Goal: Task Accomplishment & Management: Complete application form

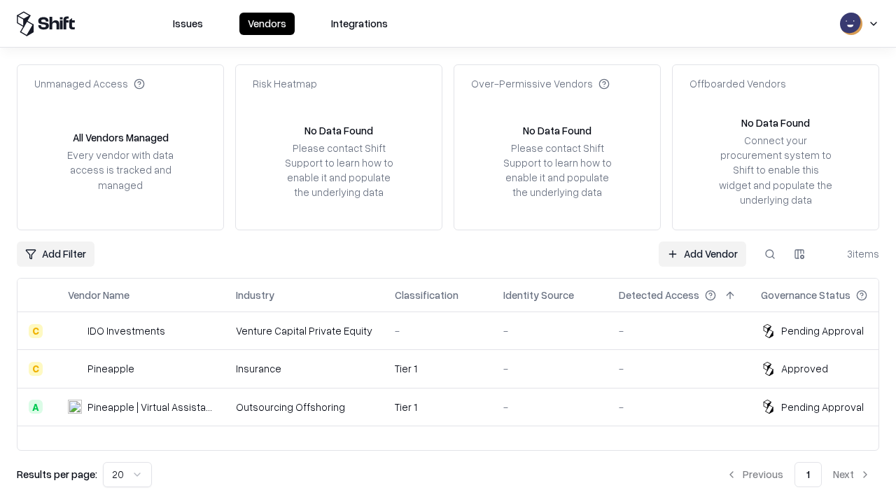
click at [702, 253] on link "Add Vendor" at bounding box center [701, 253] width 87 height 25
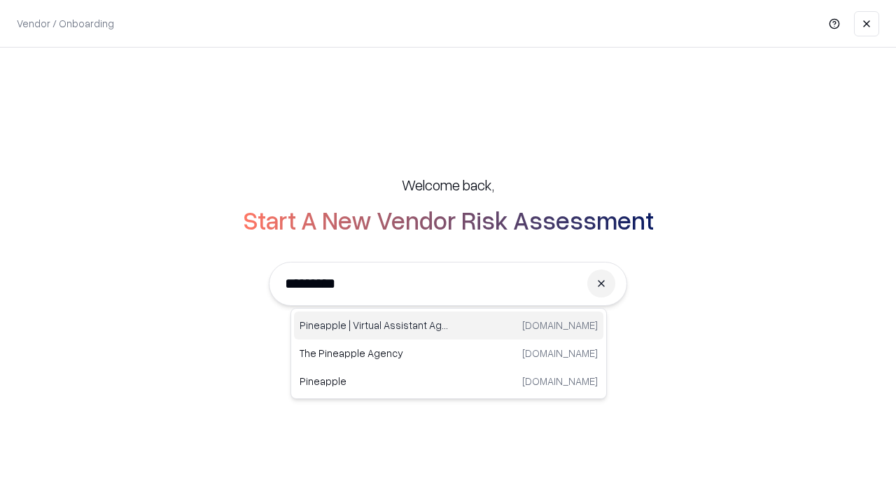
click at [449, 325] on div "Pineapple | Virtual Assistant Agency [DOMAIN_NAME]" at bounding box center [448, 325] width 309 height 28
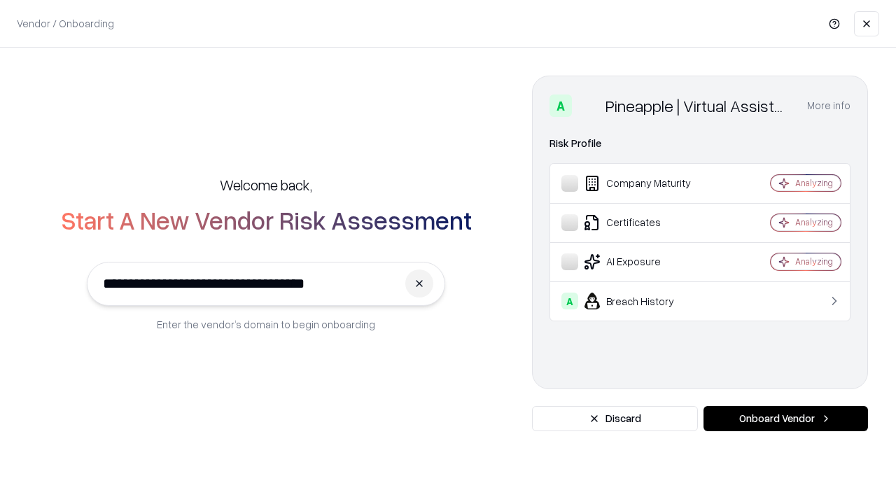
type input "**********"
click at [785, 418] on button "Onboard Vendor" at bounding box center [785, 418] width 164 height 25
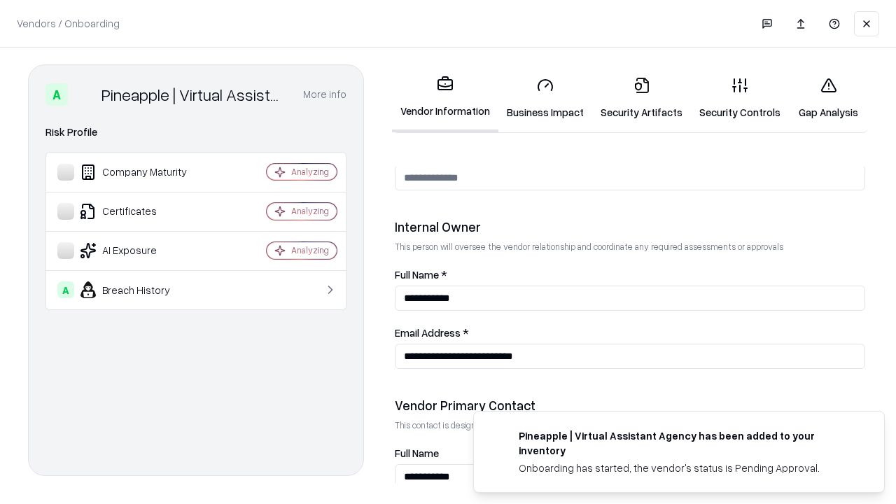
scroll to position [725, 0]
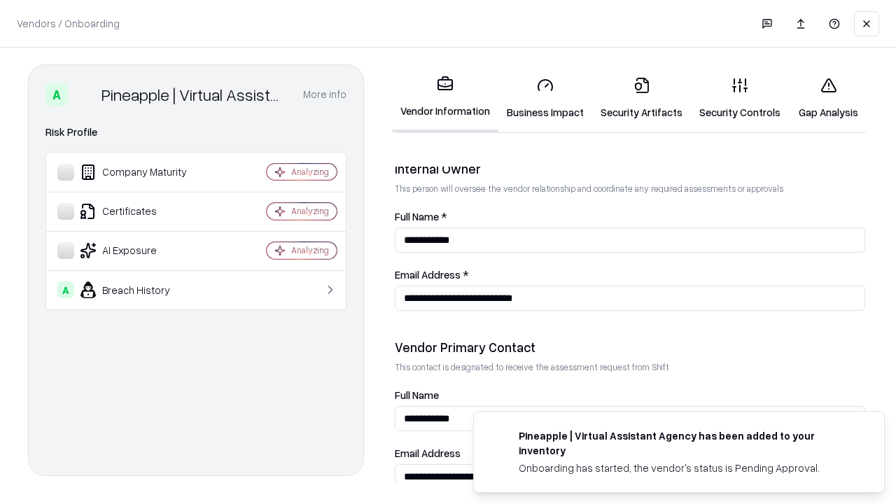
click at [545, 98] on link "Business Impact" at bounding box center [545, 98] width 94 height 65
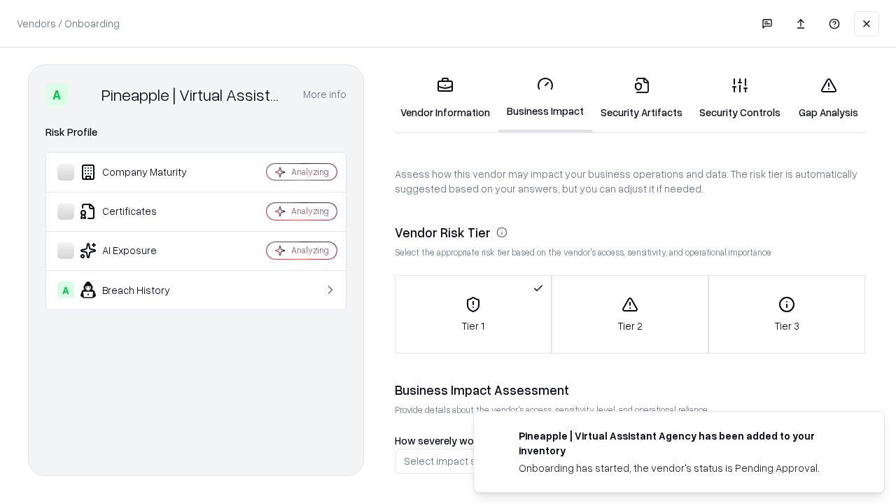
click at [641, 98] on link "Security Artifacts" at bounding box center [641, 98] width 99 height 65
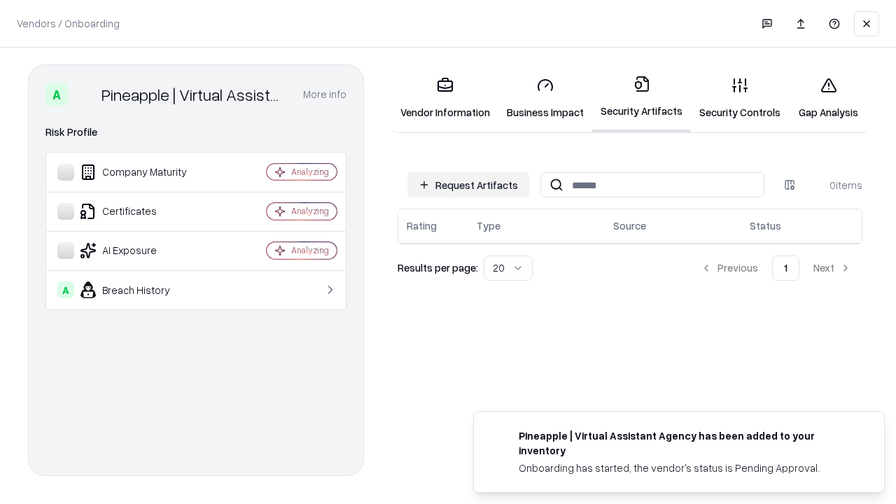
click at [468, 185] on button "Request Artifacts" at bounding box center [468, 184] width 122 height 25
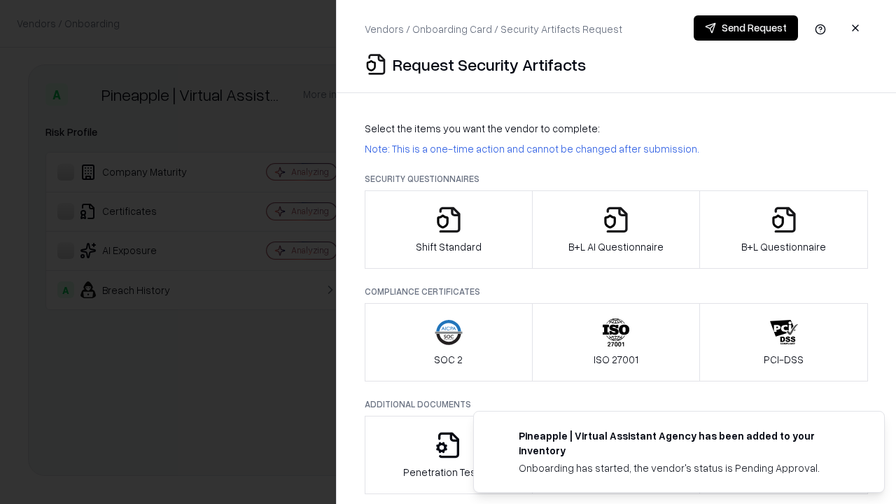
click at [448, 230] on icon "button" at bounding box center [449, 220] width 28 height 28
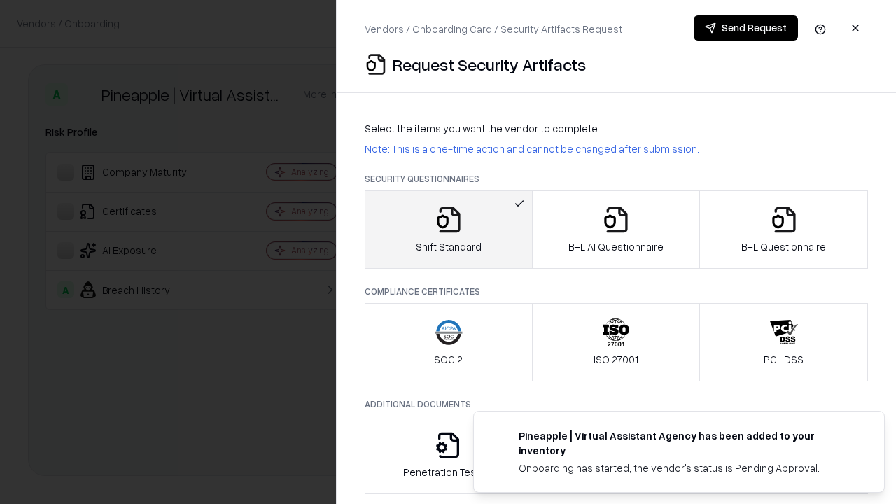
click at [745, 28] on button "Send Request" at bounding box center [745, 27] width 104 height 25
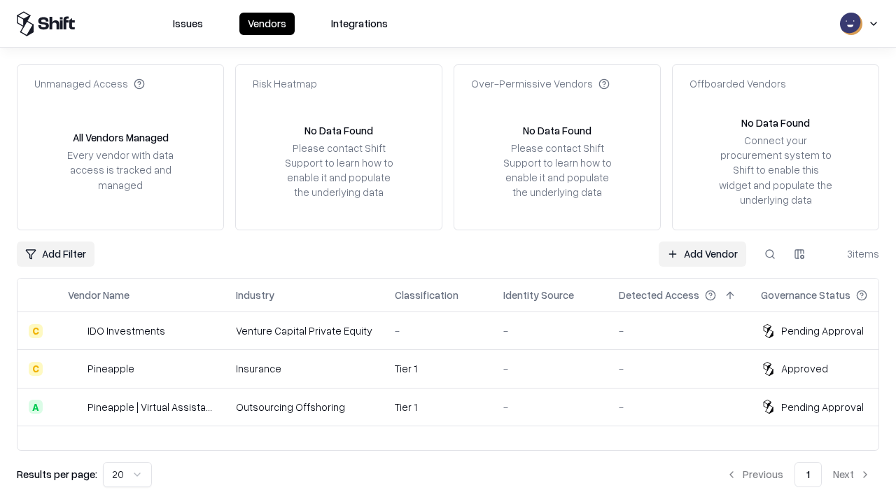
click at [770, 253] on button at bounding box center [769, 253] width 25 height 25
type input "**********"
click at [456, 407] on div "Tier 1" at bounding box center [438, 407] width 86 height 15
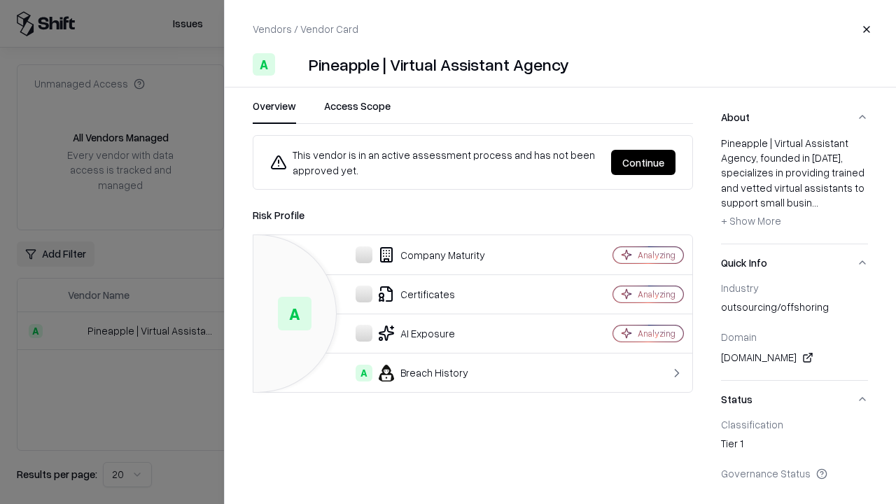
click at [643, 162] on button "Continue" at bounding box center [643, 162] width 64 height 25
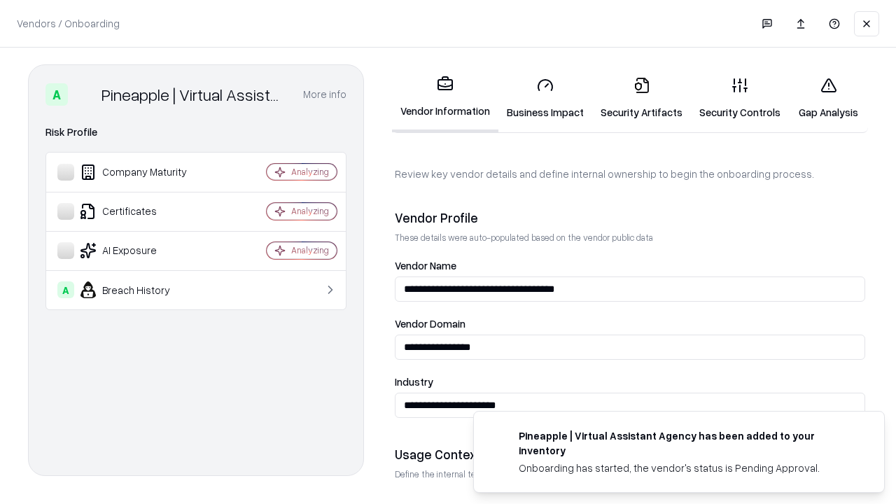
click at [641, 98] on link "Security Artifacts" at bounding box center [641, 98] width 99 height 65
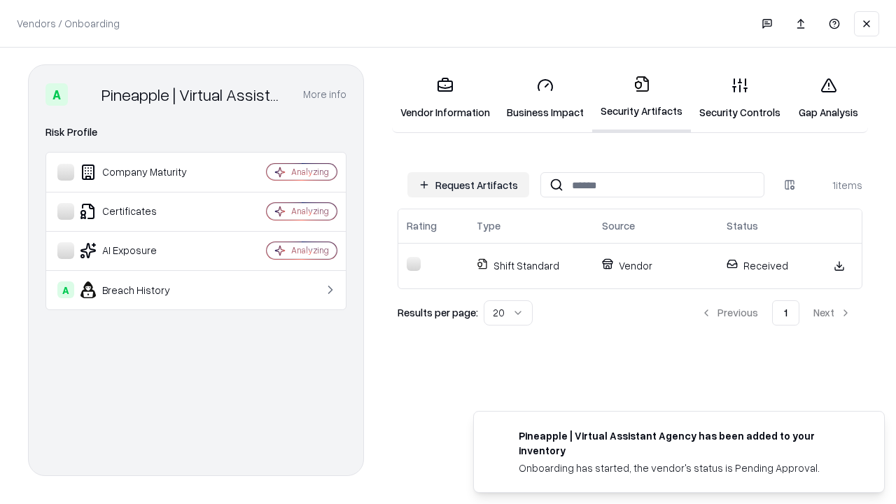
click at [828, 98] on link "Gap Analysis" at bounding box center [828, 98] width 79 height 65
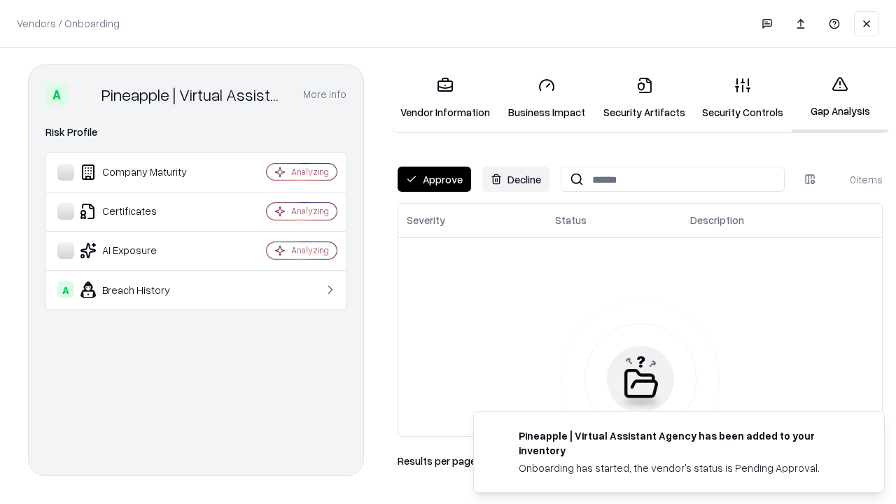
click at [434, 179] on button "Approve" at bounding box center [433, 179] width 73 height 25
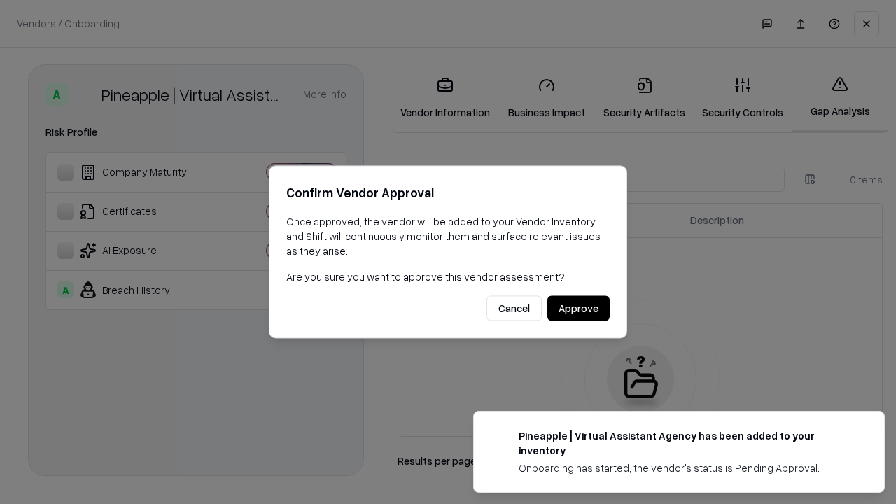
click at [578, 308] on button "Approve" at bounding box center [578, 308] width 62 height 25
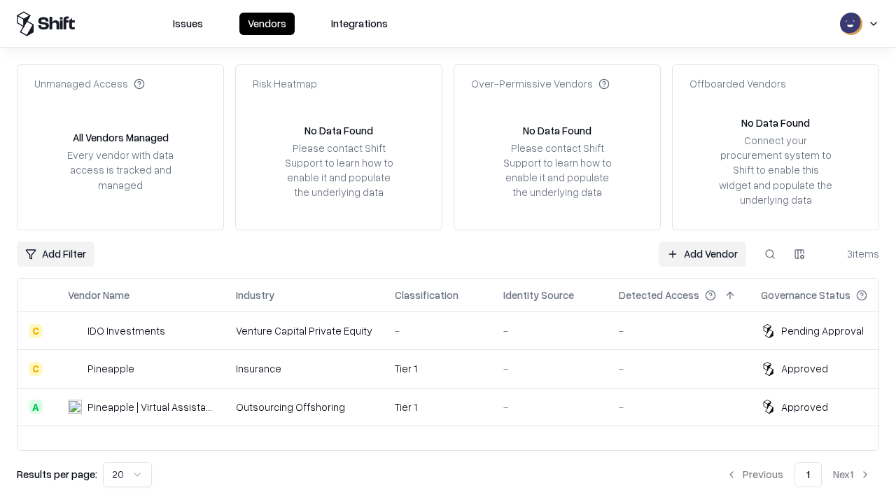
type input "**********"
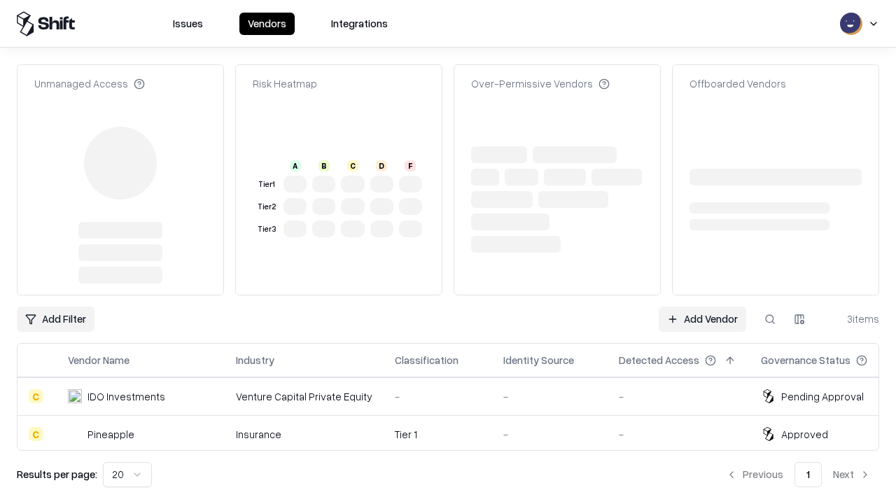
click at [702, 307] on link "Add Vendor" at bounding box center [701, 319] width 87 height 25
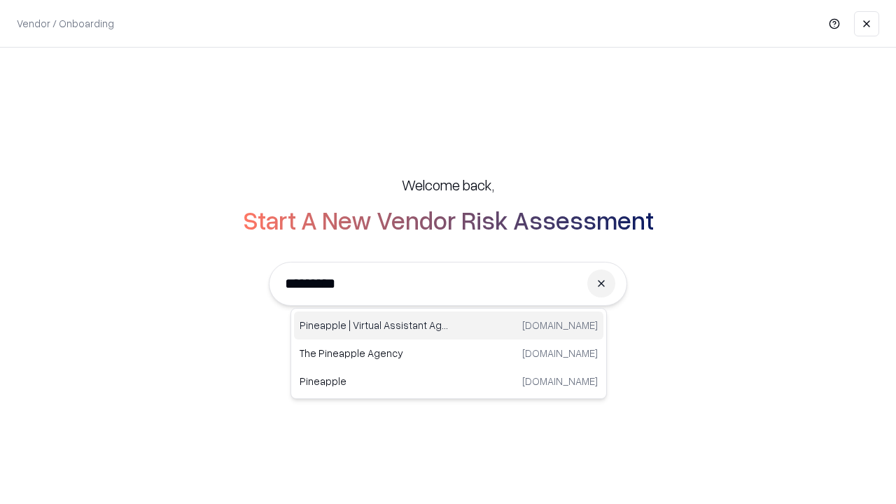
click at [449, 325] on div "Pineapple | Virtual Assistant Agency [DOMAIN_NAME]" at bounding box center [448, 325] width 309 height 28
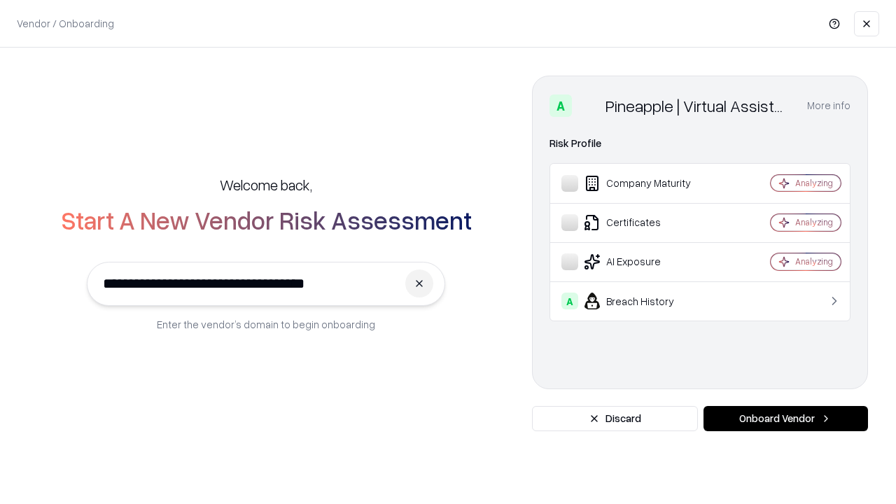
type input "**********"
click at [785, 418] on button "Onboard Vendor" at bounding box center [785, 418] width 164 height 25
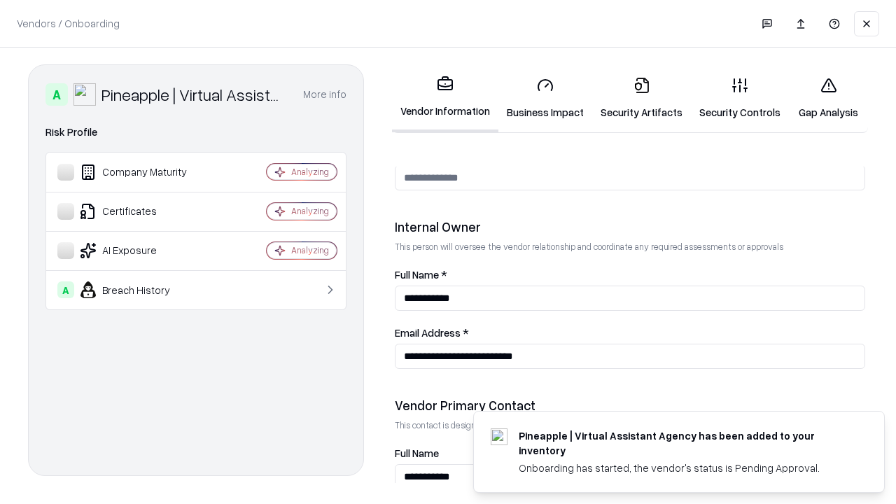
scroll to position [725, 0]
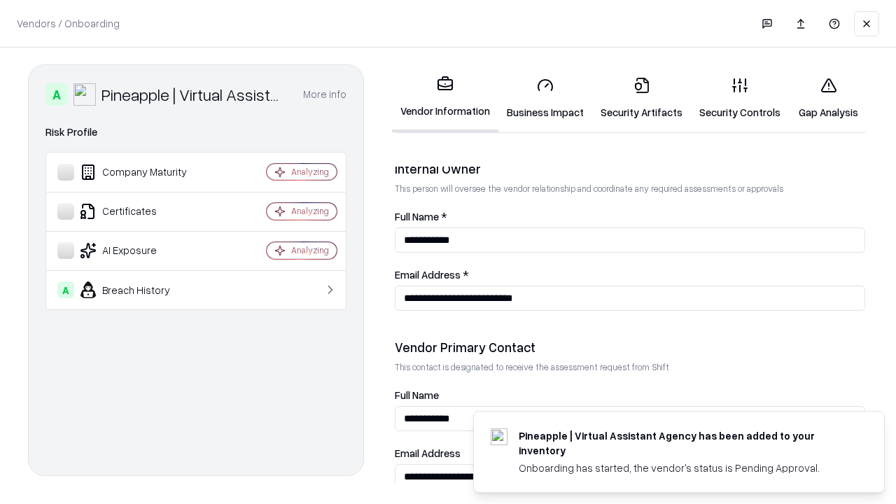
click at [828, 98] on link "Gap Analysis" at bounding box center [828, 98] width 79 height 65
